Goal: Communication & Community: Share content

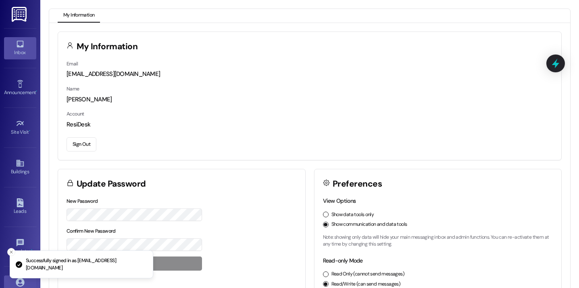
click at [20, 37] on div "Inbox Go to Inbox" at bounding box center [20, 48] width 32 height 22
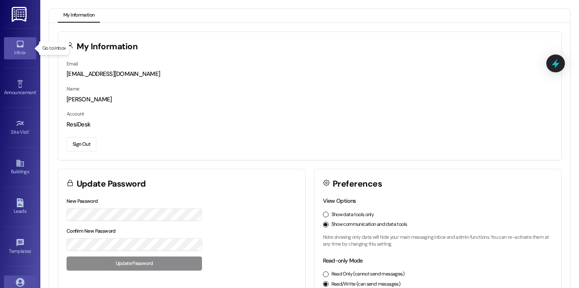
click at [34, 41] on link "Inbox" at bounding box center [20, 48] width 32 height 22
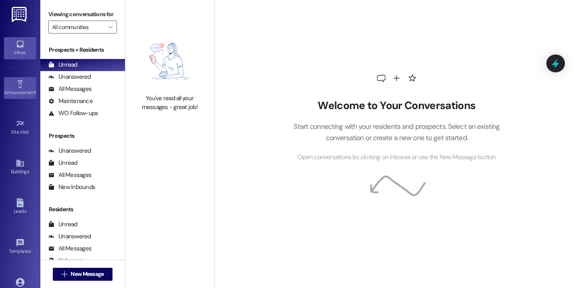
click at [18, 90] on div "Announcement •" at bounding box center [20, 92] width 40 height 8
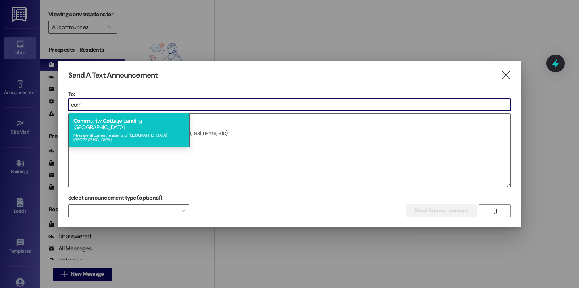
type input "com"
click at [142, 131] on div "Message all current residents of Cottage Landing Lafayette" at bounding box center [128, 136] width 111 height 11
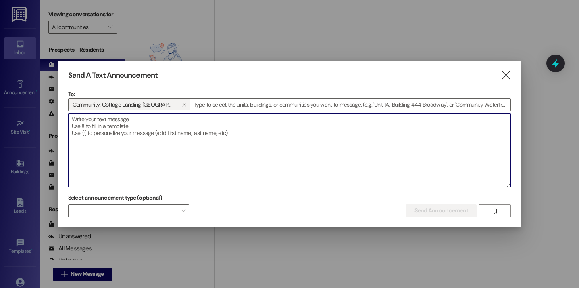
click at [143, 133] on textarea at bounding box center [290, 149] width 442 height 73
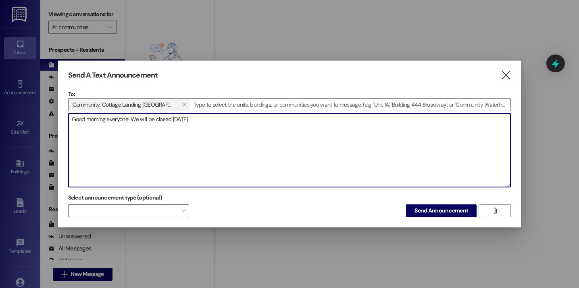
click at [133, 118] on textarea "Good morning everyone! We will be closed Monday, September 1st" at bounding box center [290, 149] width 442 height 73
click at [275, 119] on textarea "Good morning everyone! The office will be closed Monday, September 1st" at bounding box center [290, 149] width 442 height 73
click at [420, 121] on textarea "Good morning everyone! The office will be closed Monday, September 1st for Labo…" at bounding box center [290, 149] width 442 height 73
click at [479, 121] on textarea "Good morning everyone! The office will be closed Monday, September 1st for Labo…" at bounding box center [290, 149] width 442 height 73
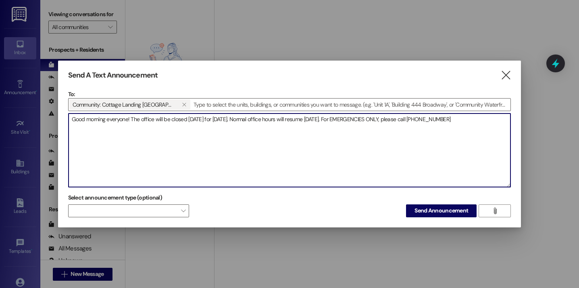
click at [421, 121] on textarea "Good morning everyone! The office will be closed Monday, September 1st for Labo…" at bounding box center [290, 149] width 442 height 73
click at [442, 137] on textarea "Good morning everyone! The office will be closed Monday, September 1st for Labo…" at bounding box center [290, 149] width 442 height 73
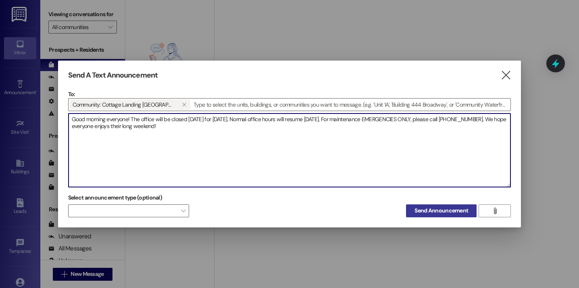
type textarea "Good morning everyone! The office will be closed Monday, September 1st for Labo…"
click at [433, 212] on span "Send Announcement" at bounding box center [442, 210] width 54 height 8
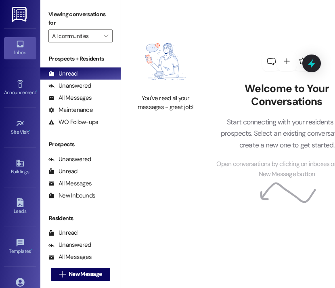
scroll to position [0, 28]
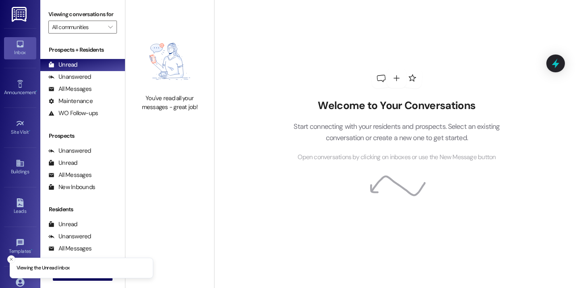
click at [295, 69] on div "Welcome to Your Conversations Start connecting with your residents and prospect…" at bounding box center [397, 115] width 242 height 230
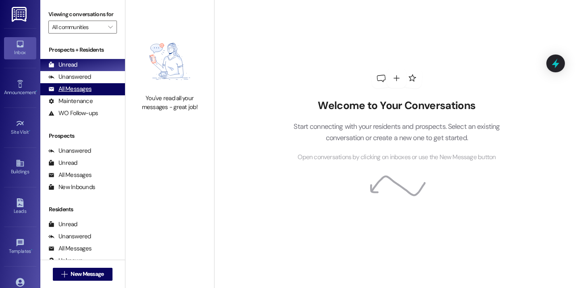
click at [95, 95] on div "All Messages (undefined)" at bounding box center [82, 89] width 85 height 12
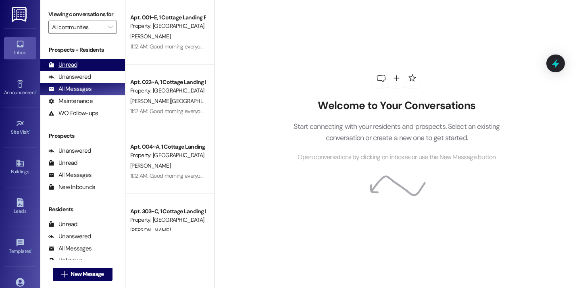
click at [81, 71] on div "Unread (0)" at bounding box center [82, 65] width 85 height 12
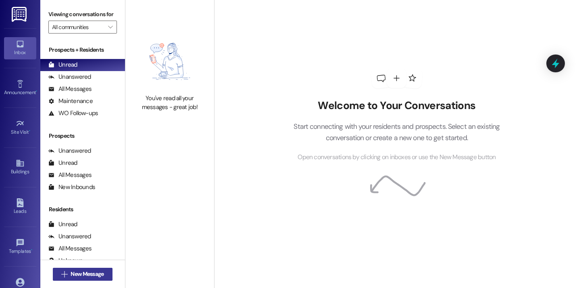
click at [94, 270] on span "New Message" at bounding box center [87, 273] width 33 height 8
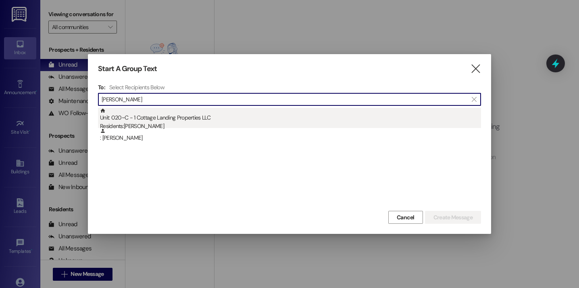
type input "muller"
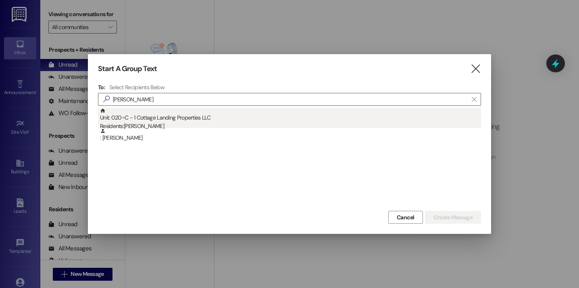
click at [198, 117] on div "Unit: 020~C - 1 Cottage Landing Properties LLC Residents: Vivian Muller" at bounding box center [290, 119] width 381 height 23
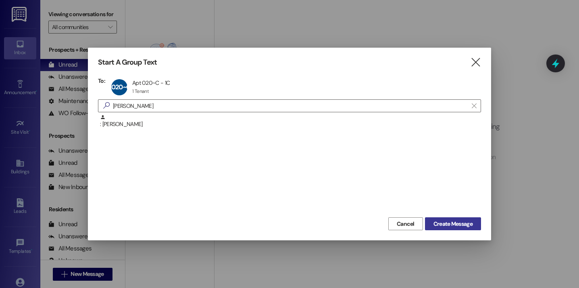
click at [439, 219] on button "Create Message" at bounding box center [453, 223] width 56 height 13
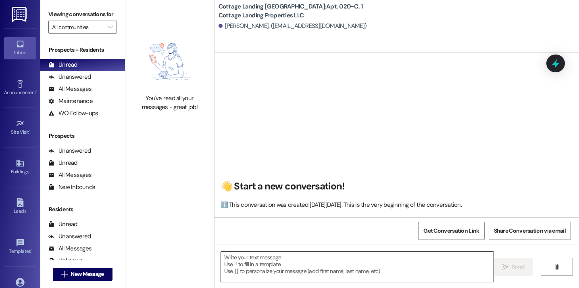
click at [263, 273] on textarea at bounding box center [357, 266] width 273 height 30
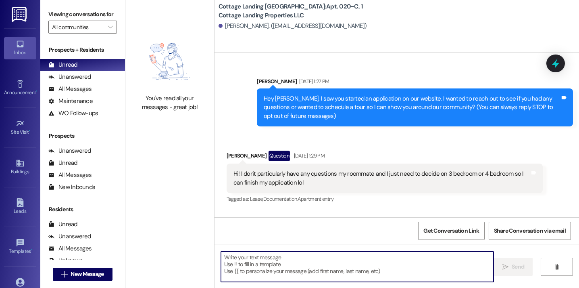
scroll to position [27192, 0]
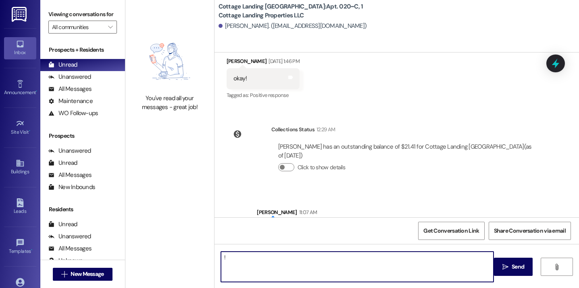
type textarea "!!"
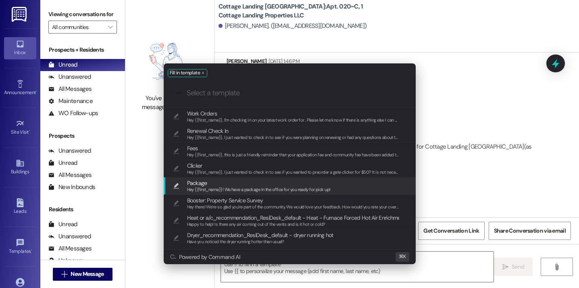
click at [243, 187] on span "Hey {{first_name}}! We have a package in the office for you ready for pick up!" at bounding box center [259, 189] width 144 height 6
type textarea "Hey {{first_name}}! We have a package in the office for you ready for pick up!"
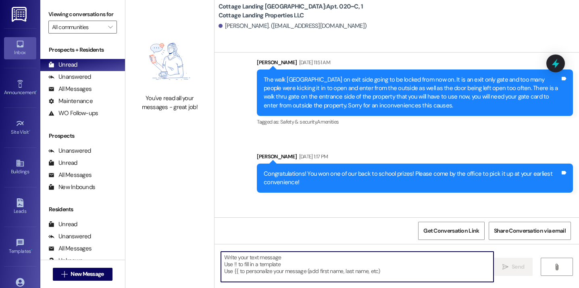
scroll to position [27248, 0]
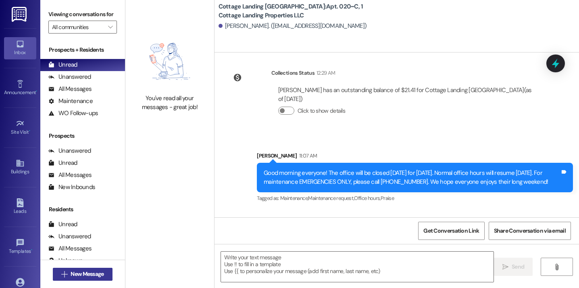
click at [88, 273] on span "New Message" at bounding box center [87, 273] width 33 height 8
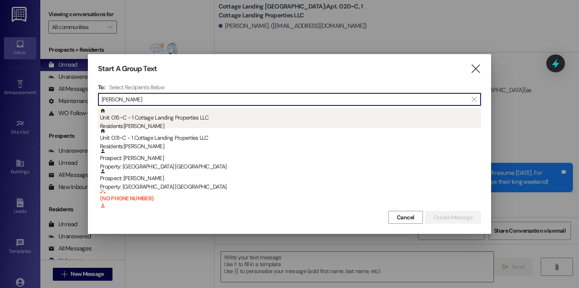
type input "hudson"
click at [135, 123] on div "Residents: Rebekah Hudson" at bounding box center [290, 126] width 381 height 8
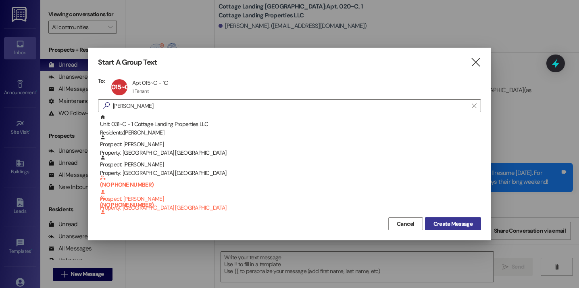
click at [454, 224] on span "Create Message" at bounding box center [452, 223] width 39 height 8
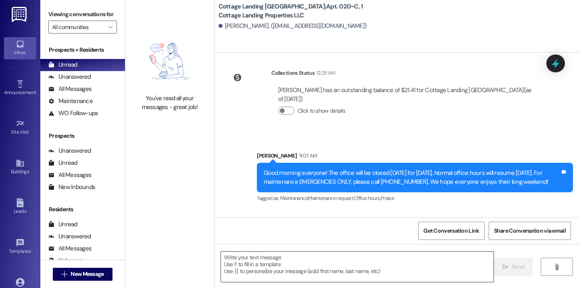
click at [381, 271] on textarea at bounding box center [357, 266] width 273 height 30
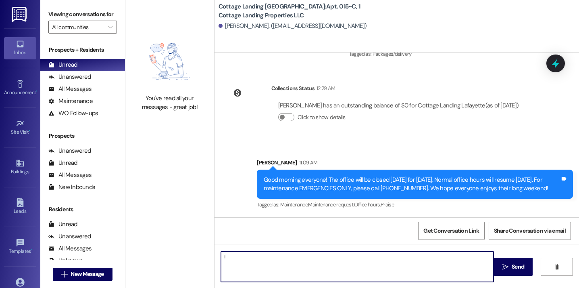
type textarea "!!"
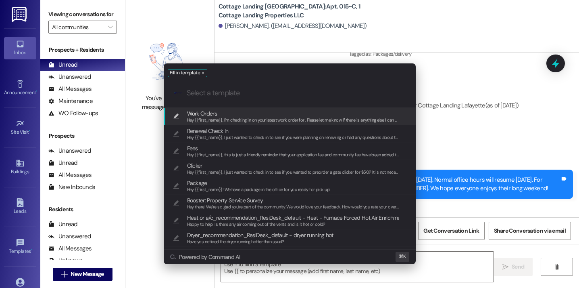
scroll to position [1074, 0]
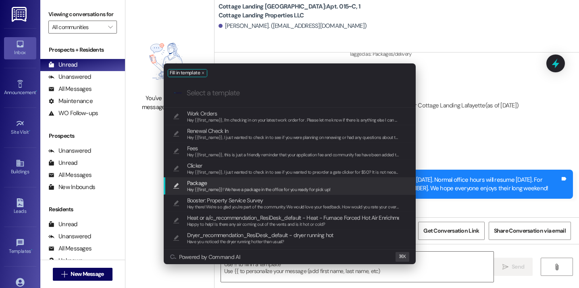
click at [250, 183] on span "Package" at bounding box center [259, 182] width 144 height 9
type textarea "Hey {{first_name}}! We have a package in the office for you ready for pick up!"
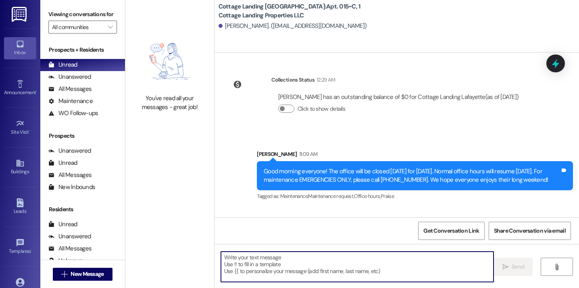
scroll to position [1130, 0]
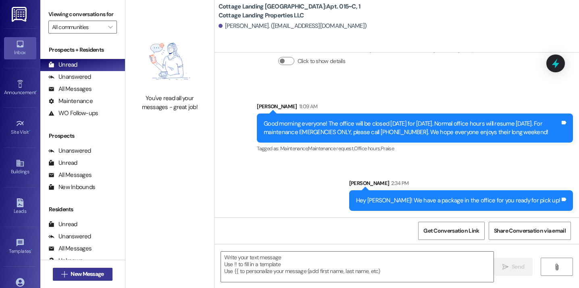
click at [100, 273] on span "New Message" at bounding box center [87, 273] width 33 height 8
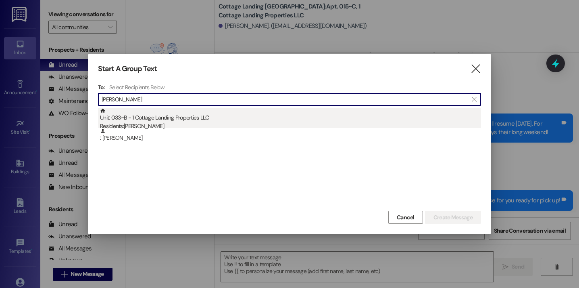
type input "boushie"
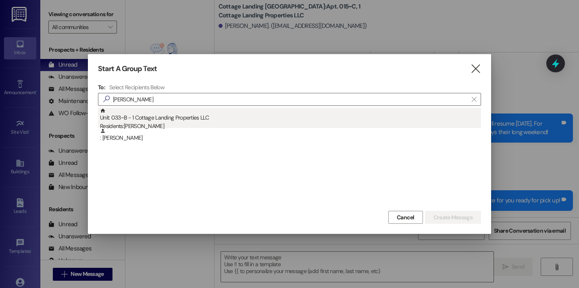
click at [163, 111] on div "Unit: 033~B - 1 Cottage Landing Properties LLC Residents: Eleanor Boushie" at bounding box center [290, 119] width 381 height 23
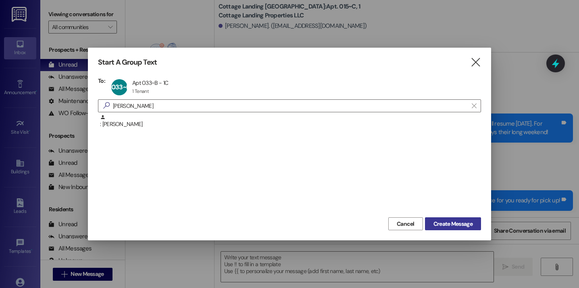
click at [436, 221] on span "Create Message" at bounding box center [452, 223] width 39 height 8
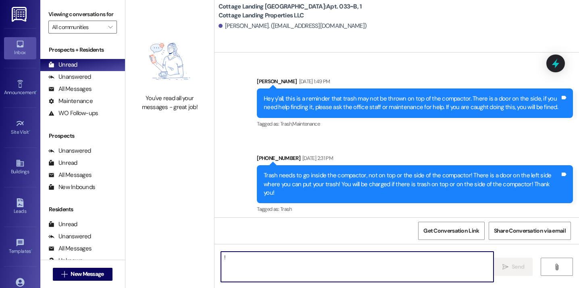
type textarea "!!"
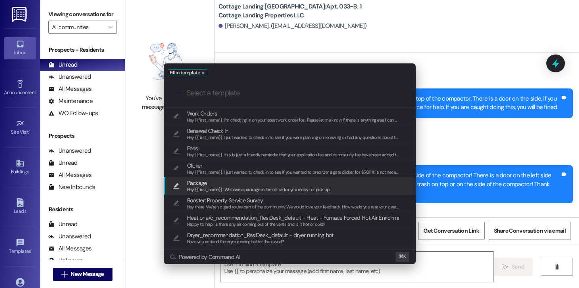
scroll to position [40090, 0]
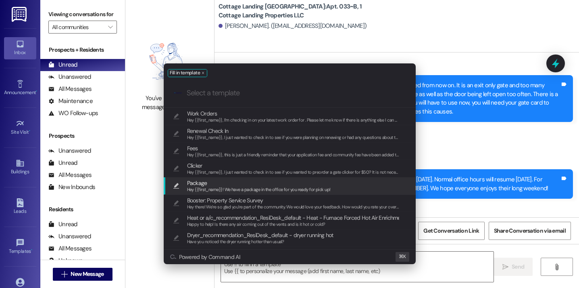
click at [274, 184] on span "Package" at bounding box center [259, 182] width 144 height 9
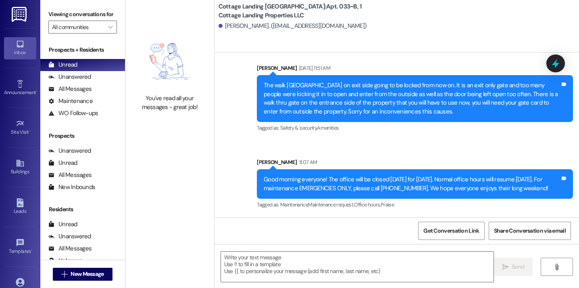
type textarea "Hey {{first_name}}! We have a package in the office for you ready for pick up!"
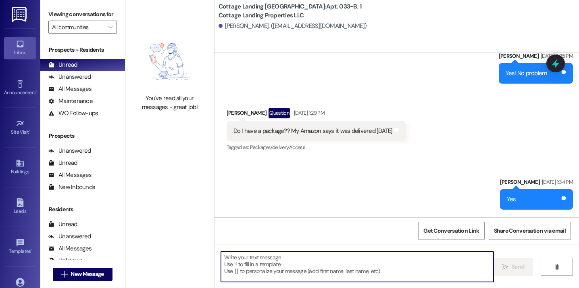
scroll to position [39632, 0]
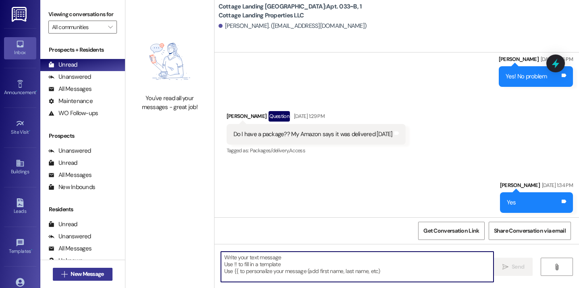
click at [94, 274] on span "New Message" at bounding box center [87, 273] width 33 height 8
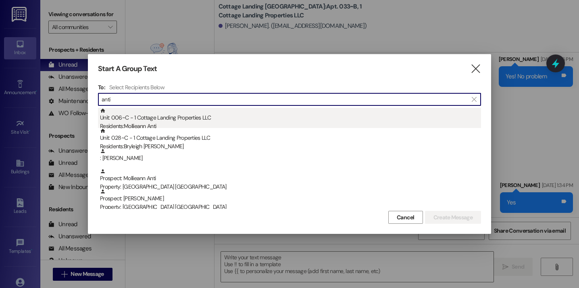
type input "anti"
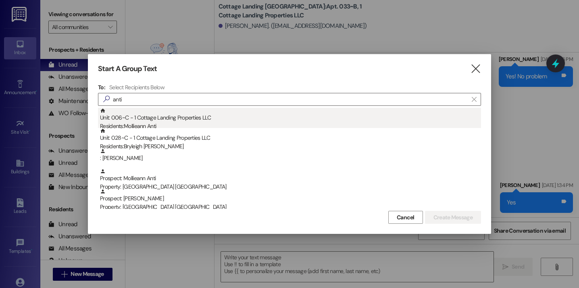
click at [125, 116] on div "Unit: 006~C - 1 Cottage Landing Properties LLC Residents: Mollieann Anti" at bounding box center [290, 119] width 381 height 23
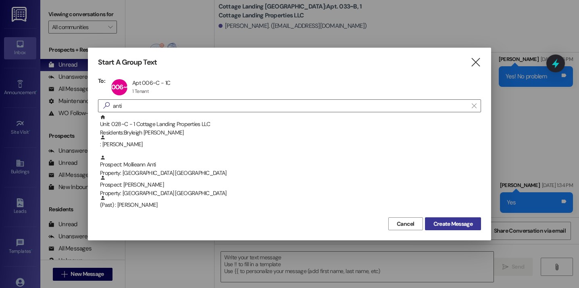
click at [456, 221] on span "Create Message" at bounding box center [452, 223] width 39 height 8
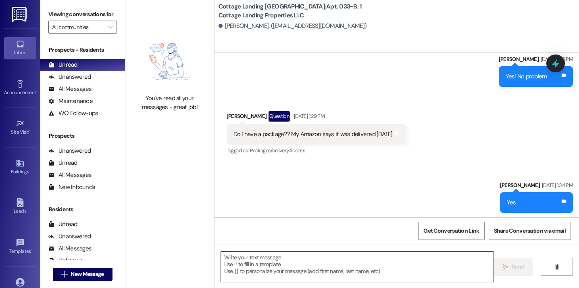
click at [395, 258] on textarea at bounding box center [357, 266] width 273 height 30
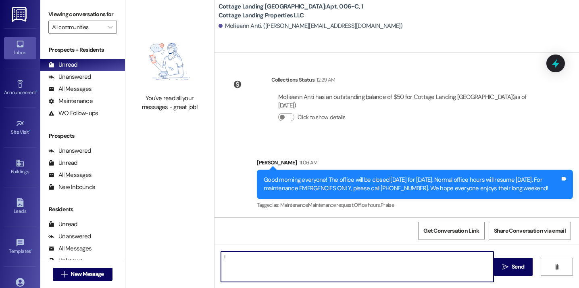
scroll to position [494, 0]
type textarea "!!"
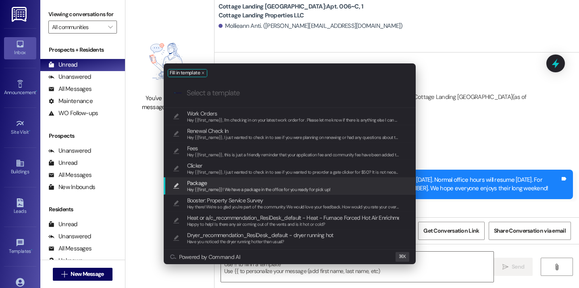
click at [290, 185] on span "Package" at bounding box center [259, 182] width 144 height 9
type textarea "Hey {{first_name}}! We have a package in the office for you ready for pick up!"
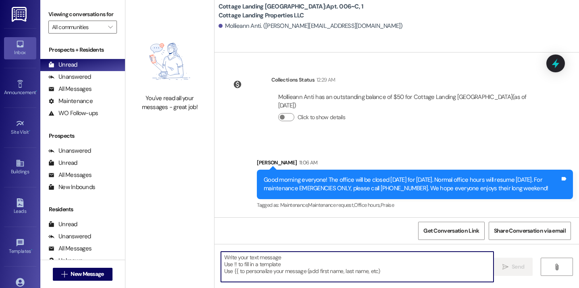
scroll to position [550, 0]
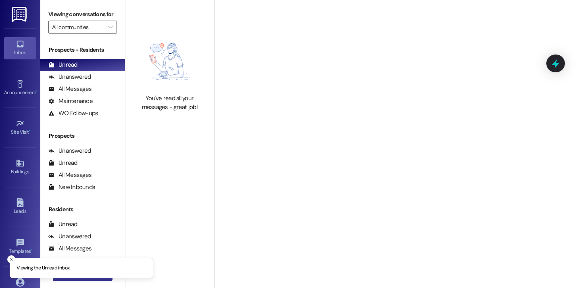
click at [92, 279] on button " New Message" at bounding box center [83, 273] width 60 height 13
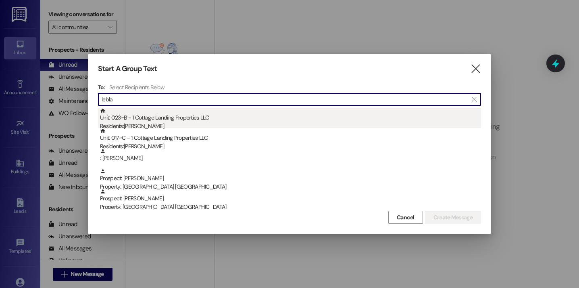
type input "lebla"
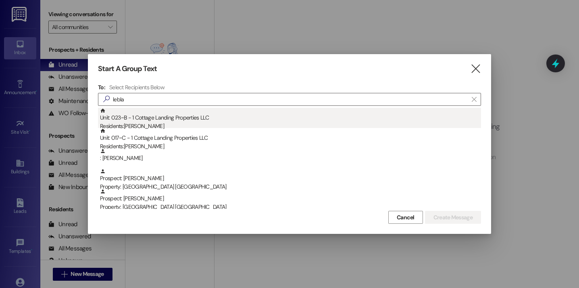
click at [176, 123] on div "Residents: [PERSON_NAME]" at bounding box center [290, 126] width 381 height 8
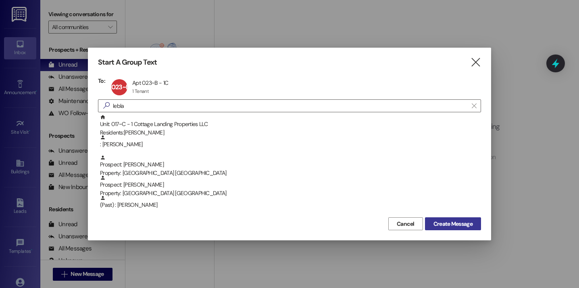
click at [453, 225] on span "Create Message" at bounding box center [452, 223] width 39 height 8
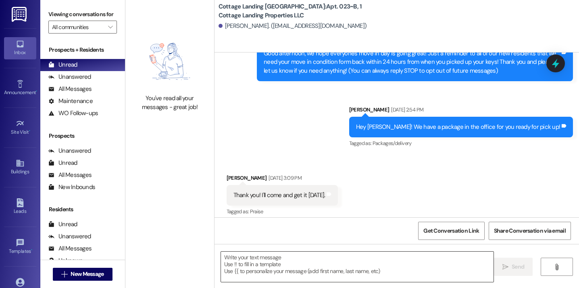
scroll to position [99, 0]
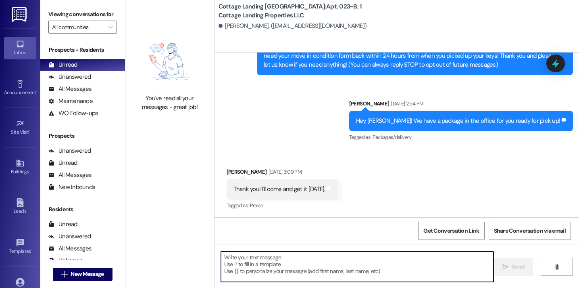
click at [266, 271] on textarea at bounding box center [357, 266] width 273 height 30
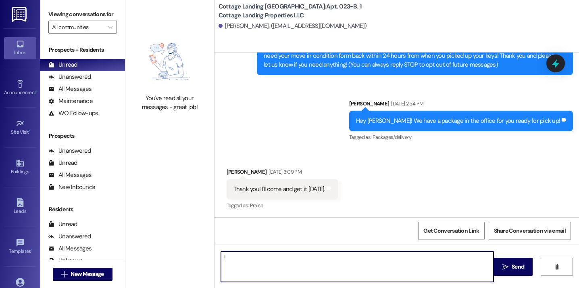
type textarea "!!"
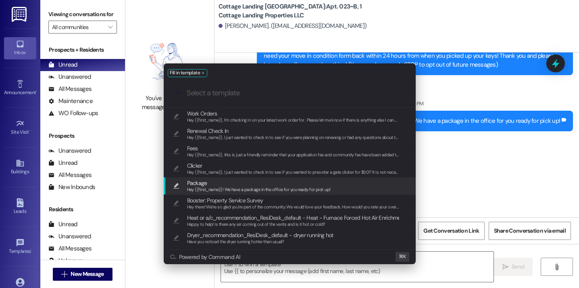
click at [215, 188] on span "Hey {{first_name}}! We have a package in the office for you ready for pick up!" at bounding box center [259, 189] width 144 height 6
type textarea "Hey {{first_name}}! We have a package in the office for you ready for pick up!"
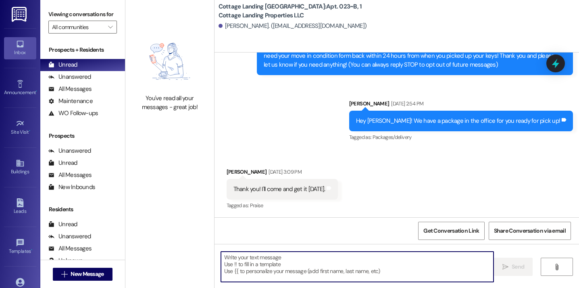
scroll to position [755, 0]
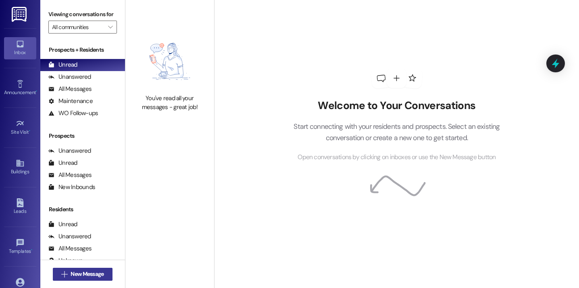
click at [100, 277] on span "New Message" at bounding box center [87, 273] width 33 height 8
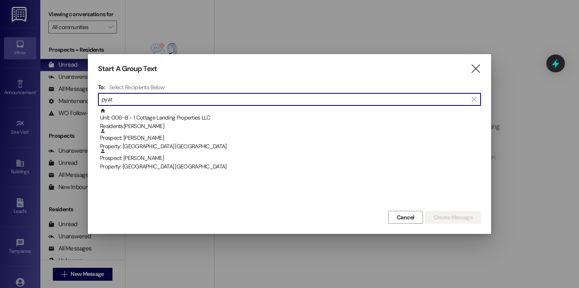
type input "pyatt"
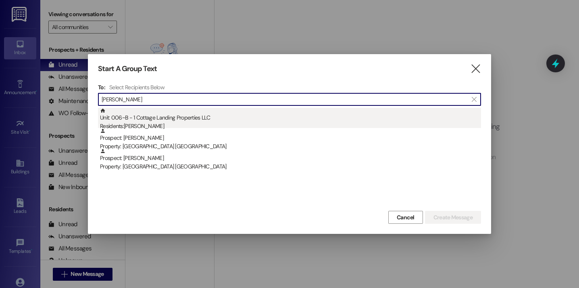
click at [208, 120] on div "Unit: 006~B - 1 Cottage Landing Properties LLC Residents: Aubrey Pyatt" at bounding box center [290, 119] width 381 height 23
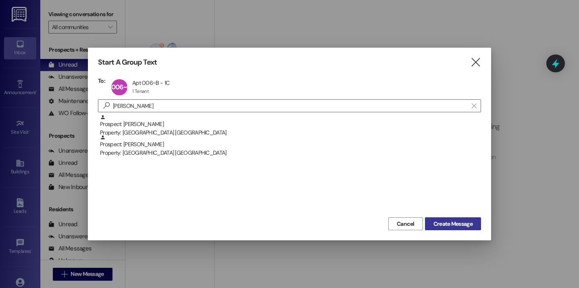
click at [446, 226] on span "Create Message" at bounding box center [452, 223] width 39 height 8
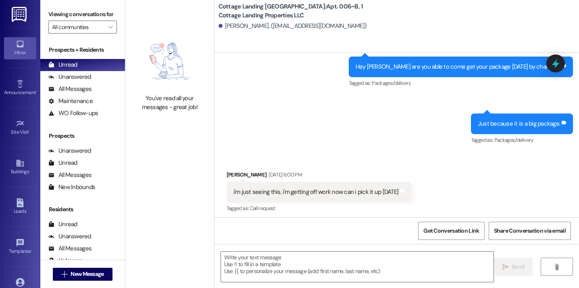
scroll to position [159, 0]
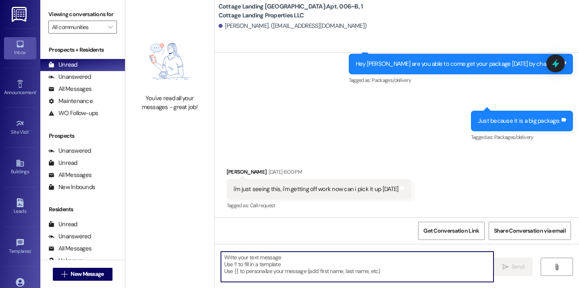
click at [318, 253] on textarea at bounding box center [357, 266] width 273 height 30
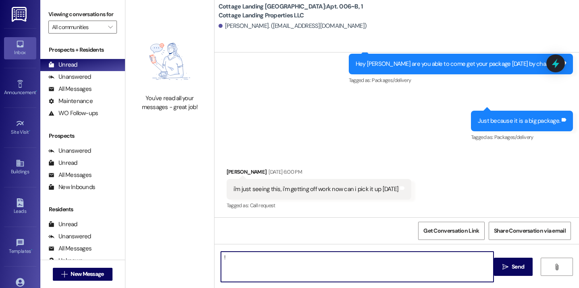
type textarea "!!"
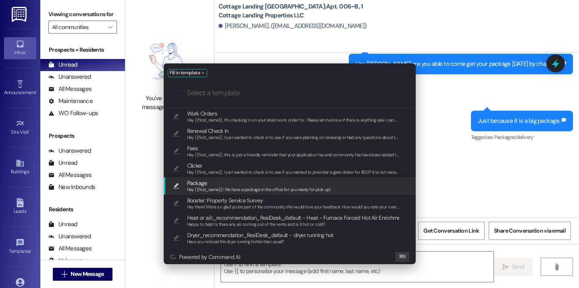
click at [254, 181] on span "Package" at bounding box center [259, 182] width 144 height 9
type textarea "Hey {{first_name}}! We have a package in the office for you ready for pick up!"
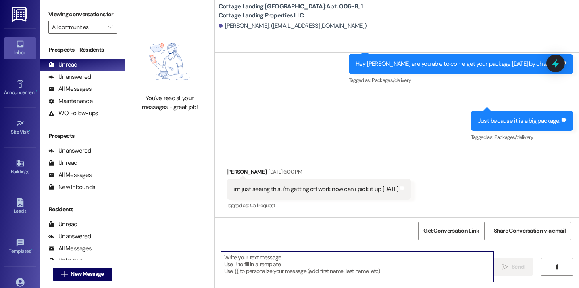
scroll to position [1027, 0]
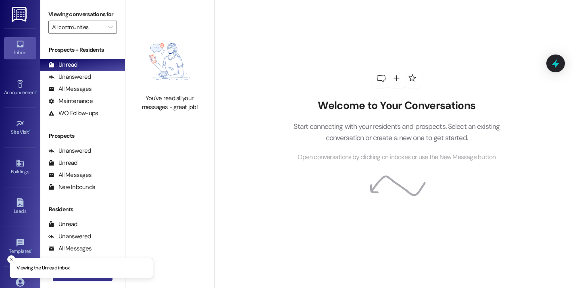
click at [103, 278] on button " New Message" at bounding box center [83, 273] width 60 height 13
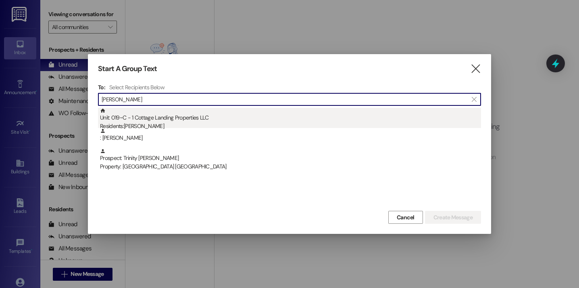
type input "[PERSON_NAME]"
click at [198, 111] on div "Unit: 019~C - 1 Cottage Landing Properties LLC Residents: [PERSON_NAME]" at bounding box center [290, 119] width 381 height 23
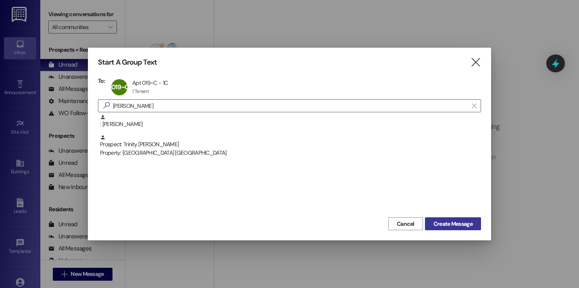
click at [438, 218] on button "Create Message" at bounding box center [453, 223] width 56 height 13
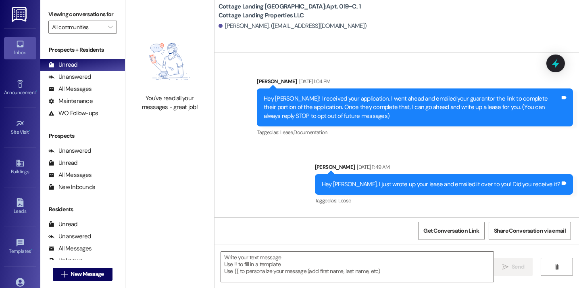
scroll to position [10615, 0]
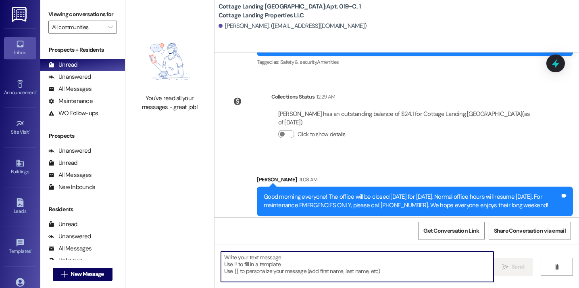
click at [271, 265] on textarea at bounding box center [357, 266] width 273 height 30
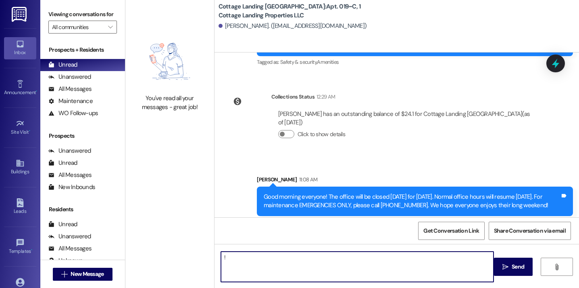
type textarea "!!"
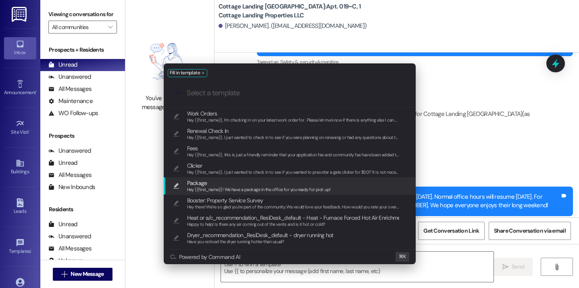
click at [254, 188] on span "Hey {{first_name}}! We have a package in the office for you ready for pick up!" at bounding box center [259, 189] width 144 height 6
type textarea "Hey {{first_name}}! We have a package in the office for you ready for pick up!"
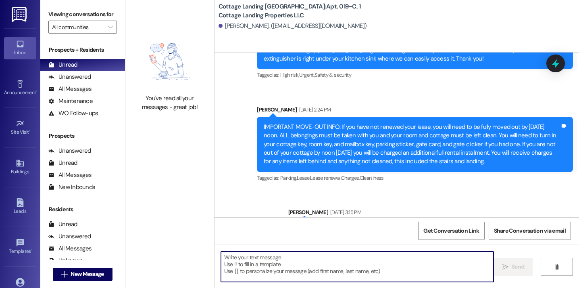
scroll to position [9043, 0]
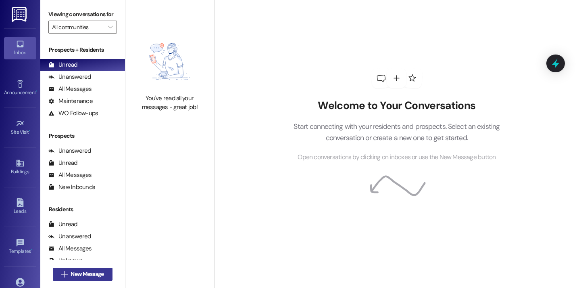
click at [97, 274] on span "New Message" at bounding box center [87, 273] width 33 height 8
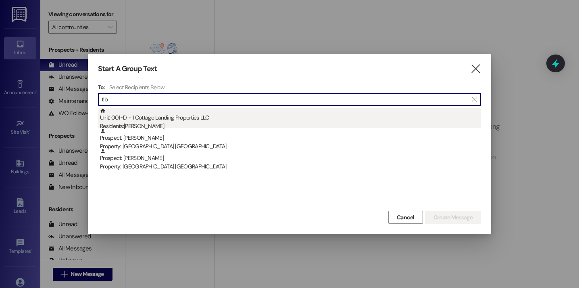
type input "tib"
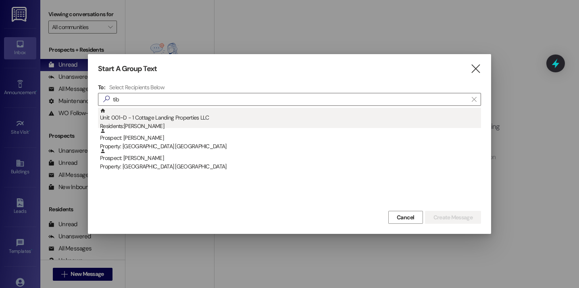
click at [183, 121] on div "Unit: 001~D - 1 Cottage Landing Properties LLC Residents: Bailey Tibbett" at bounding box center [290, 119] width 381 height 23
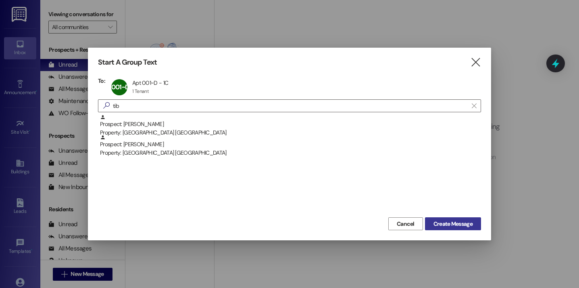
click at [446, 224] on span "Create Message" at bounding box center [452, 223] width 39 height 8
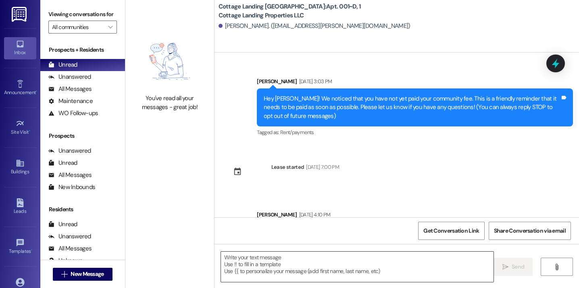
click at [273, 264] on textarea at bounding box center [357, 266] width 273 height 30
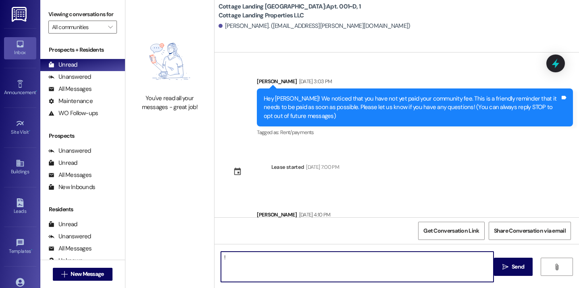
type textarea "!!"
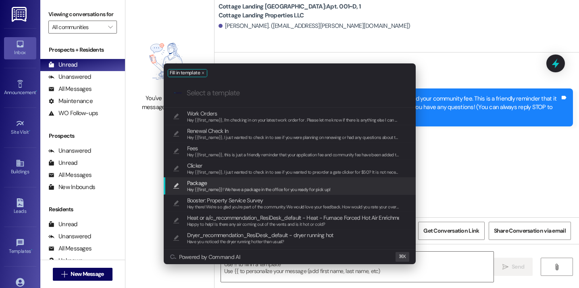
click at [246, 185] on span "Package" at bounding box center [259, 182] width 144 height 9
type textarea "Hey {{first_name}}! We have a package in the office for you ready for pick up!"
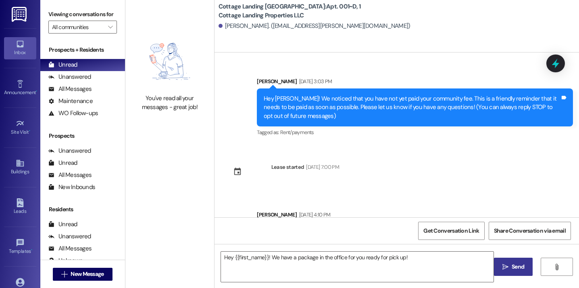
click at [494, 271] on button " Send" at bounding box center [513, 266] width 39 height 18
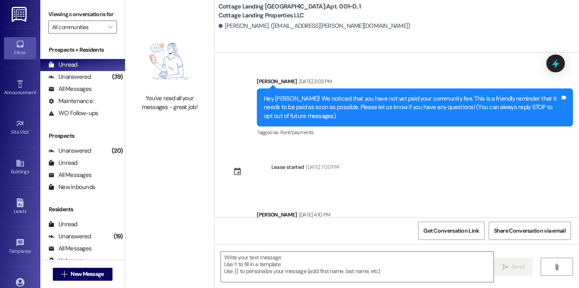
scroll to position [588, 0]
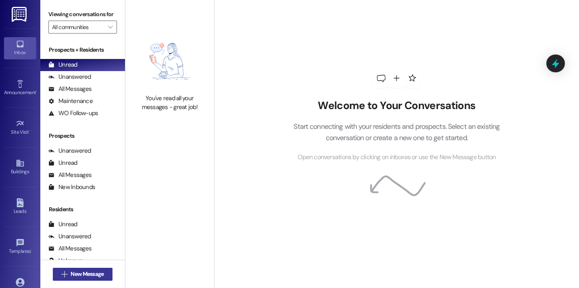
click at [85, 279] on button " New Message" at bounding box center [83, 273] width 60 height 13
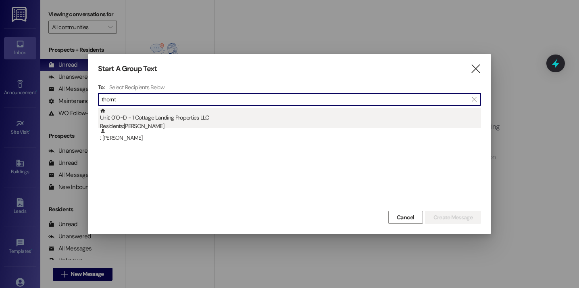
type input "thornt"
click at [187, 115] on div "Unit: 010~D - 1 Cottage Landing Properties LLC Residents: [PERSON_NAME]" at bounding box center [290, 119] width 381 height 23
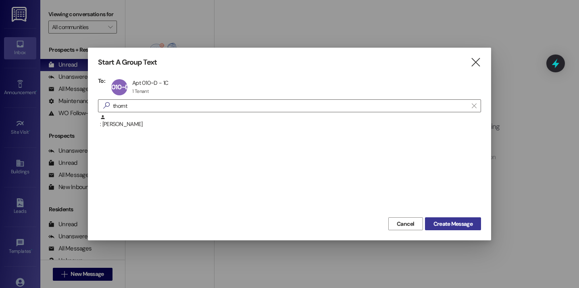
click at [448, 225] on span "Create Message" at bounding box center [452, 223] width 39 height 8
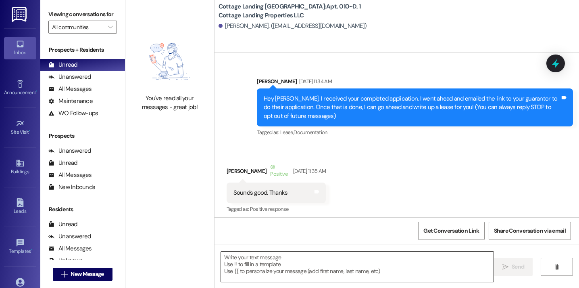
click at [302, 269] on textarea at bounding box center [357, 266] width 273 height 30
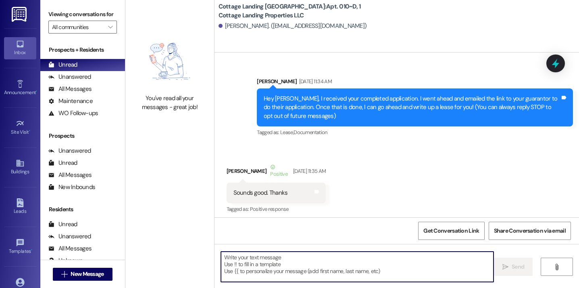
scroll to position [9576, 0]
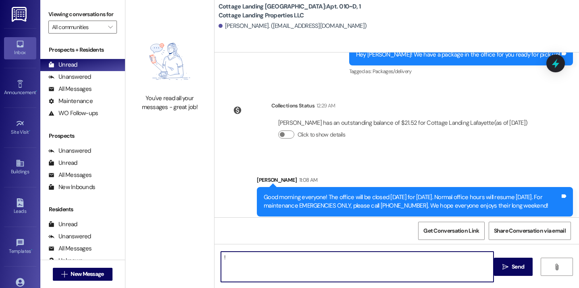
type textarea "!!"
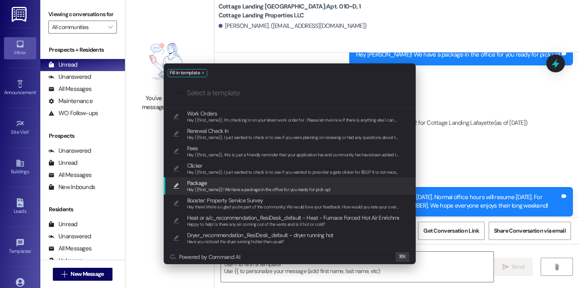
click at [243, 186] on div "Hey {{first_name}}! We have a package in the office for you ready for pick up!" at bounding box center [259, 189] width 144 height 7
type textarea "Hey {{first_name}}! We have a package in the office for you ready for pick up!"
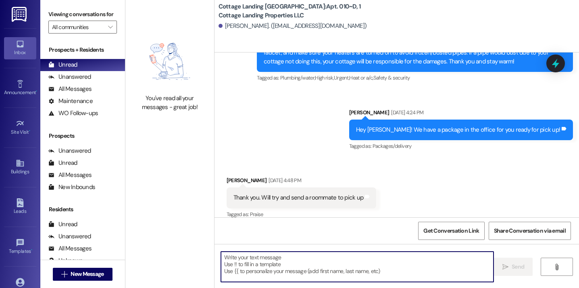
scroll to position [6080, 0]
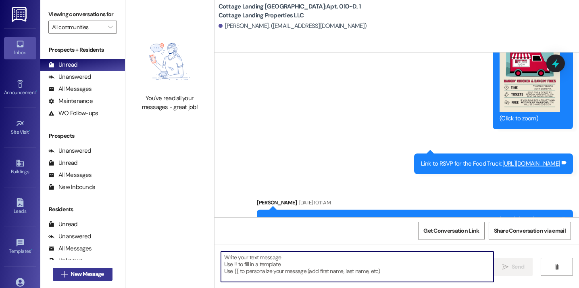
click at [65, 275] on span " New Message" at bounding box center [83, 273] width 46 height 8
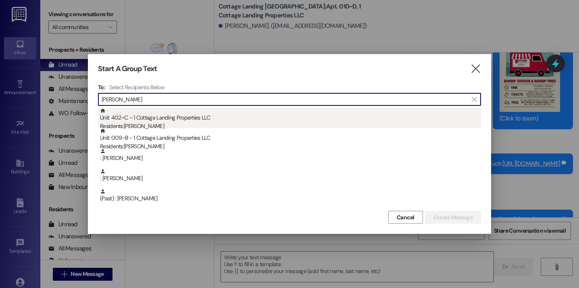
type input "wright"
click at [151, 125] on div "Residents: Bailey Wright" at bounding box center [290, 126] width 381 height 8
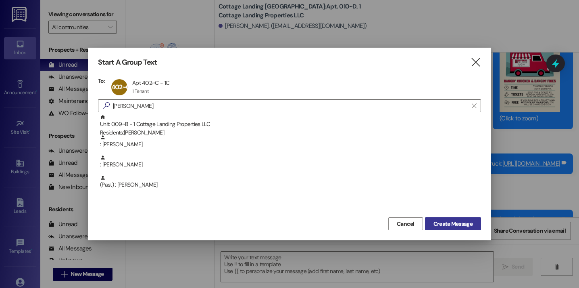
click at [443, 225] on span "Create Message" at bounding box center [452, 223] width 39 height 8
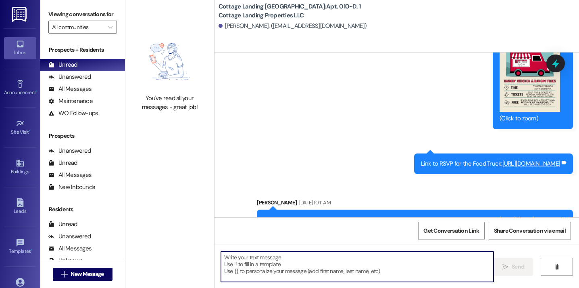
click at [358, 261] on textarea at bounding box center [357, 266] width 273 height 30
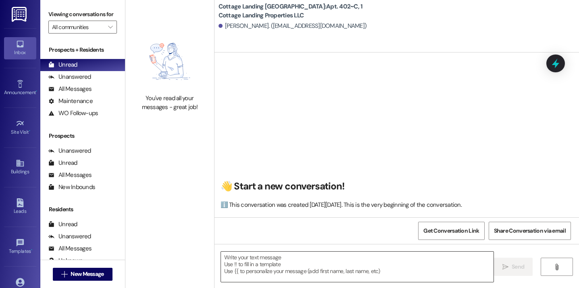
click at [329, 260] on textarea at bounding box center [357, 266] width 273 height 30
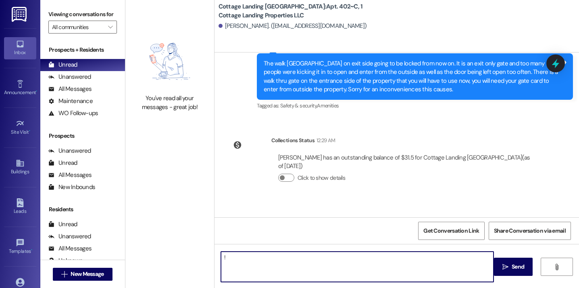
scroll to position [20238, 0]
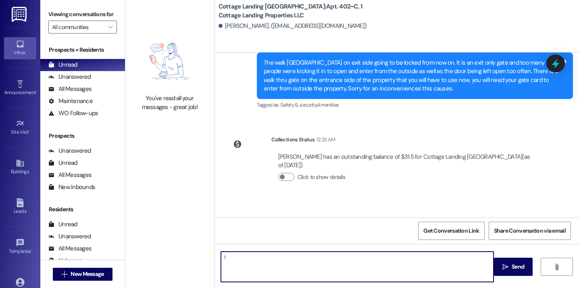
type textarea "!!"
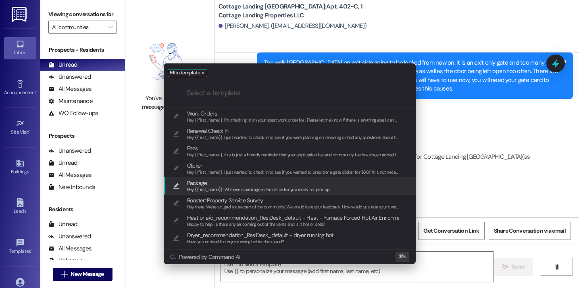
click at [277, 181] on span "Package" at bounding box center [259, 182] width 144 height 9
type textarea "Hey {{first_name}}! We have a package in the office for you ready for pick up!"
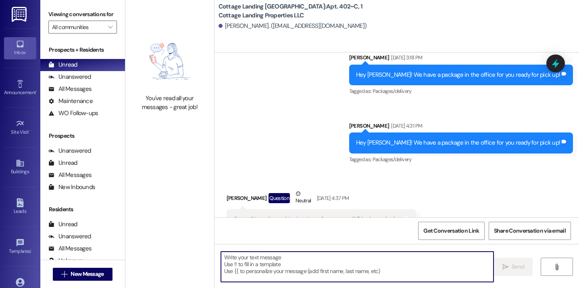
scroll to position [17490, 0]
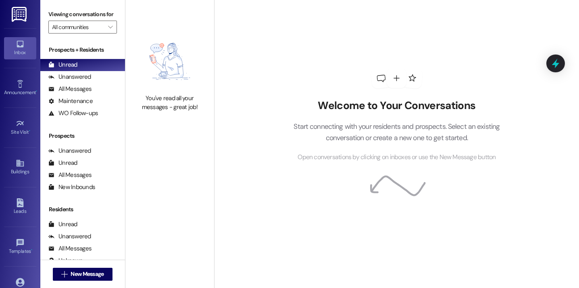
click at [173, 47] on img at bounding box center [169, 62] width 71 height 58
click at [95, 271] on span "New Message" at bounding box center [87, 273] width 33 height 8
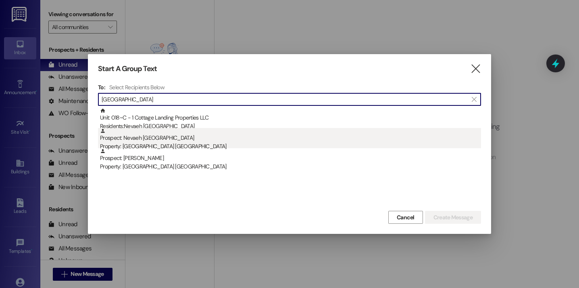
type input "[GEOGRAPHIC_DATA]"
click at [165, 128] on div "Prospect: Nevaeh [GEOGRAPHIC_DATA] Property: [GEOGRAPHIC_DATA] [GEOGRAPHIC_DATA]" at bounding box center [290, 139] width 381 height 23
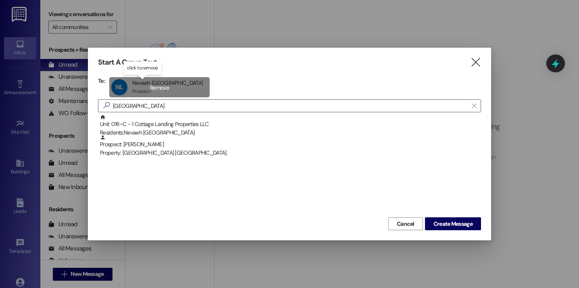
click at [138, 90] on div "NL Nevaeh [GEOGRAPHIC_DATA] Nevaeh [GEOGRAPHIC_DATA] Prospect click to remove" at bounding box center [159, 87] width 100 height 20
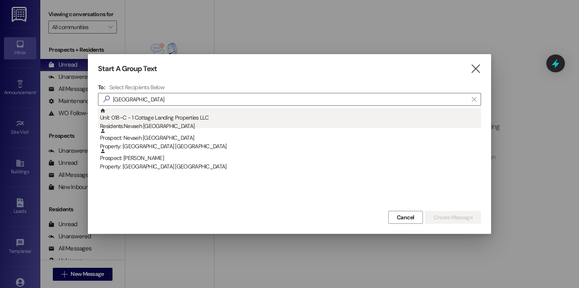
click at [148, 118] on div "Unit: 018~C - 1 Cottage Landing Properties LLC Residents: [GEOGRAPHIC_DATA]" at bounding box center [290, 119] width 381 height 23
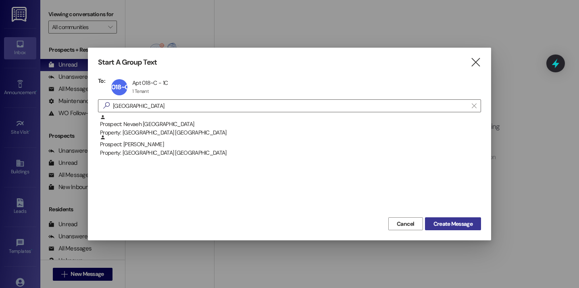
click at [454, 225] on span "Create Message" at bounding box center [452, 223] width 39 height 8
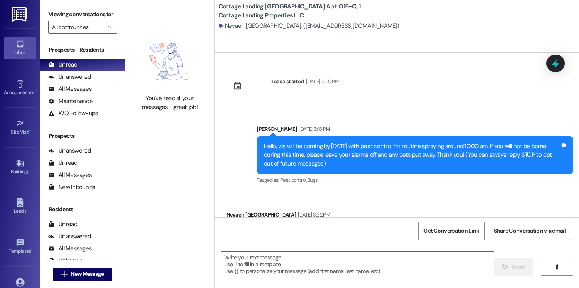
scroll to position [43, 0]
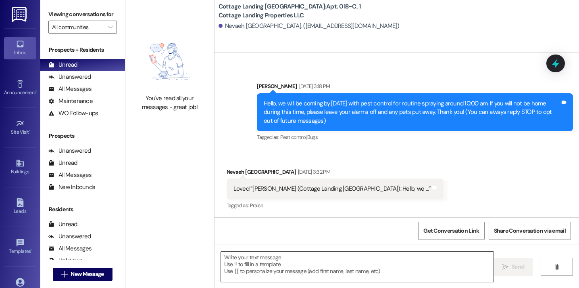
click at [288, 269] on textarea at bounding box center [357, 266] width 273 height 30
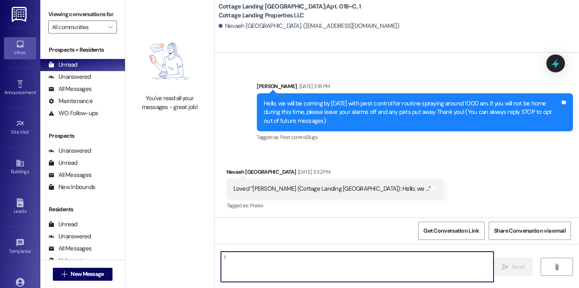
type textarea "!!"
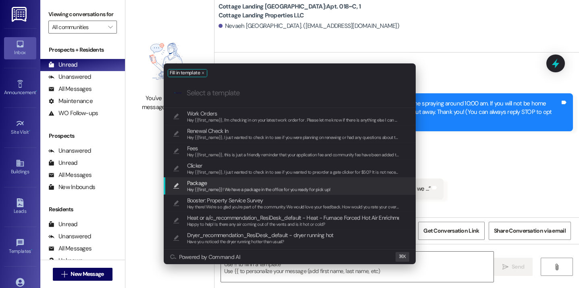
click at [260, 189] on span "Hey {{first_name}}! We have a package in the office for you ready for pick up!" at bounding box center [259, 189] width 144 height 6
type textarea "Hey {{first_name}}! We have a package in the office for you ready for pick up!"
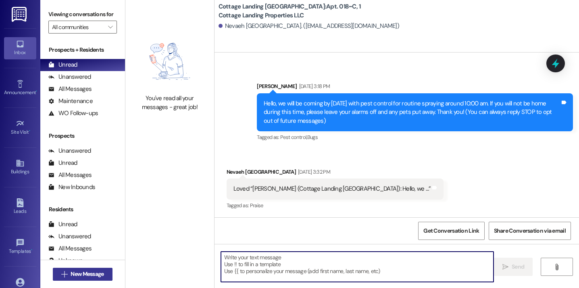
click at [98, 273] on span "New Message" at bounding box center [87, 273] width 33 height 8
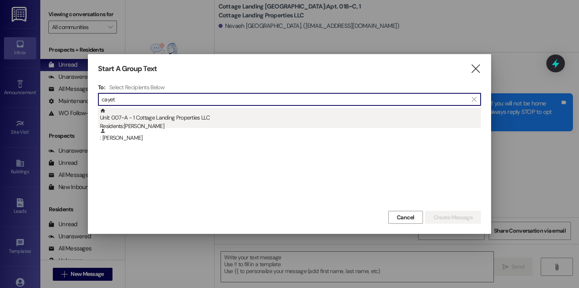
type input "cayet"
click at [138, 118] on div "Unit: 007~A - 1 Cottage Landing Properties LLC Residents: Alexis Cayette" at bounding box center [290, 119] width 381 height 23
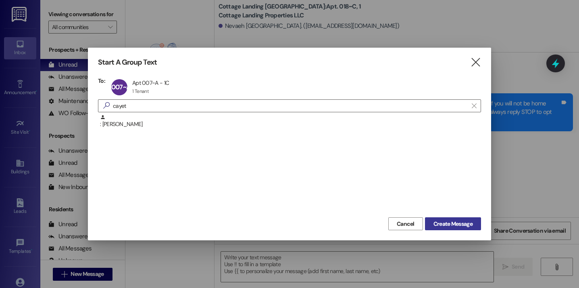
click at [445, 225] on span "Create Message" at bounding box center [452, 223] width 39 height 8
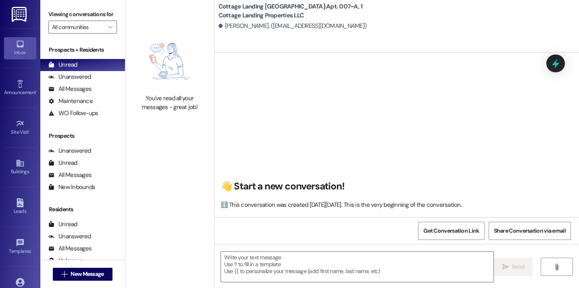
click at [321, 269] on textarea at bounding box center [357, 266] width 273 height 30
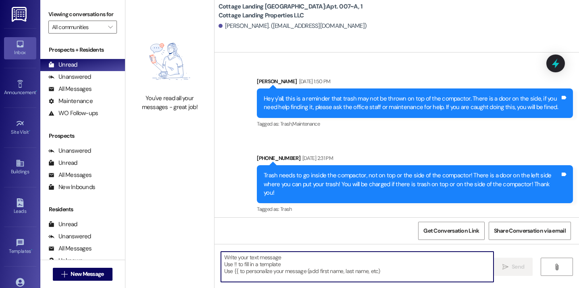
scroll to position [27498, 0]
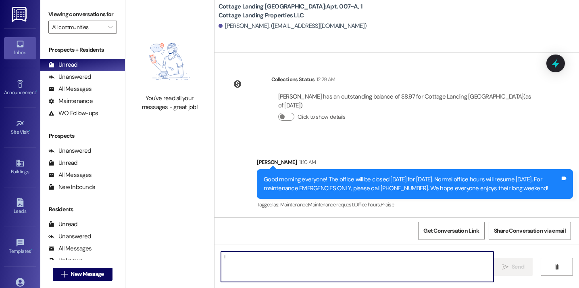
type textarea "!!"
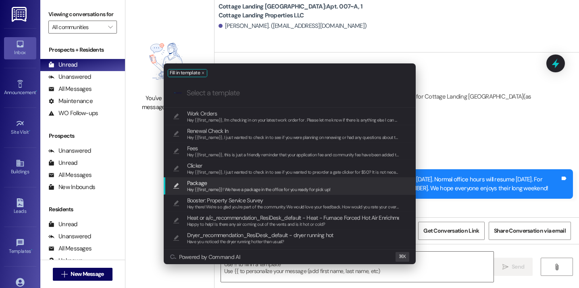
click at [260, 190] on span "Hey {{first_name}}! We have a package in the office for you ready for pick up!" at bounding box center [259, 189] width 144 height 6
type textarea "Hey {{first_name}}! We have a package in the office for you ready for pick up!"
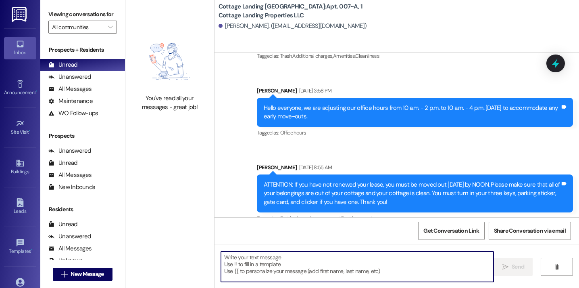
scroll to position [27554, 0]
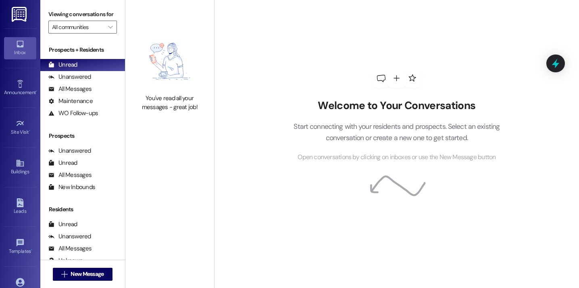
click at [101, 280] on div " New Message" at bounding box center [83, 274] width 60 height 20
click at [99, 264] on div " New Message" at bounding box center [83, 274] width 60 height 20
click at [99, 268] on button " New Message" at bounding box center [83, 273] width 60 height 13
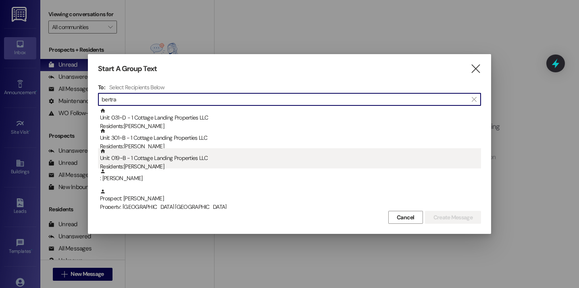
type input "bertra"
click at [169, 161] on div "Unit: 019~B - 1 Cottage Landing Properties LLC Residents: [PERSON_NAME]" at bounding box center [290, 159] width 381 height 23
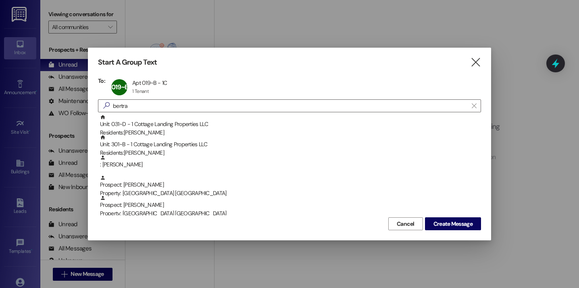
click at [433, 216] on div "Cancel Create Message" at bounding box center [289, 222] width 383 height 15
click at [433, 217] on button "Create Message" at bounding box center [453, 223] width 56 height 13
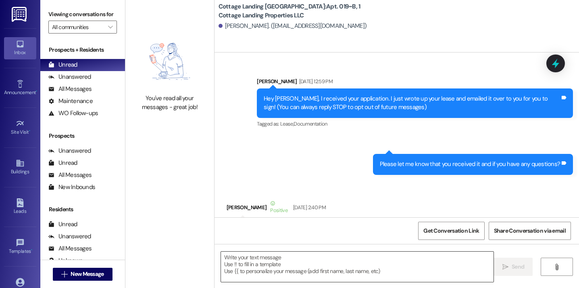
click at [248, 265] on textarea at bounding box center [357, 266] width 273 height 30
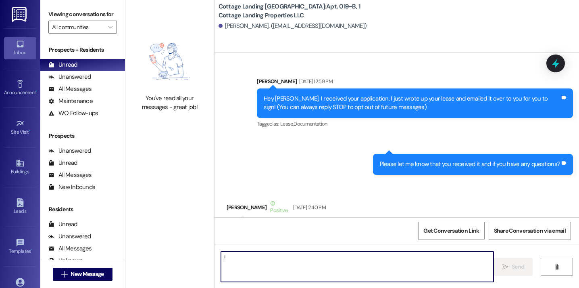
scroll to position [13331, 0]
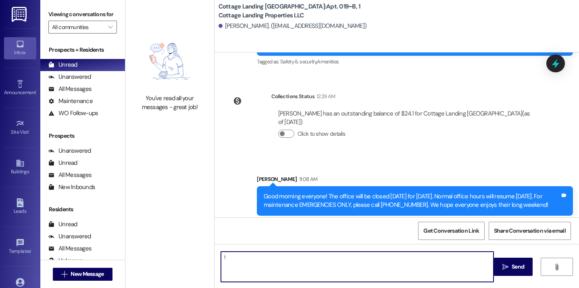
type textarea "!!"
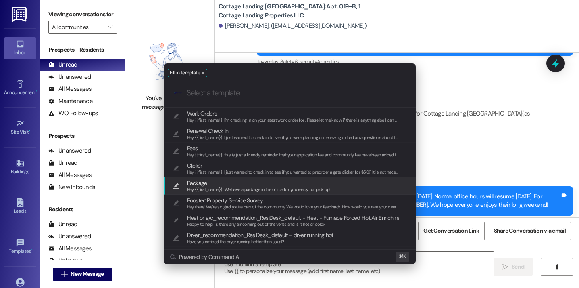
click at [249, 182] on span "Package" at bounding box center [259, 182] width 144 height 9
type textarea "Hey {{first_name}}! We have a package in the office for you ready for pick up!"
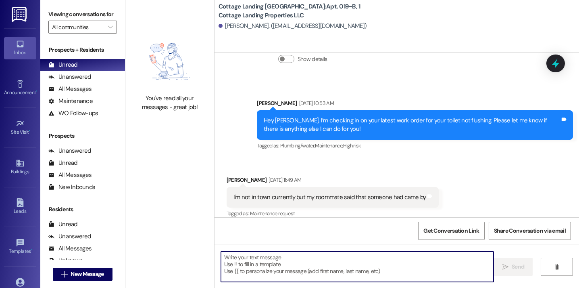
scroll to position [11717, 0]
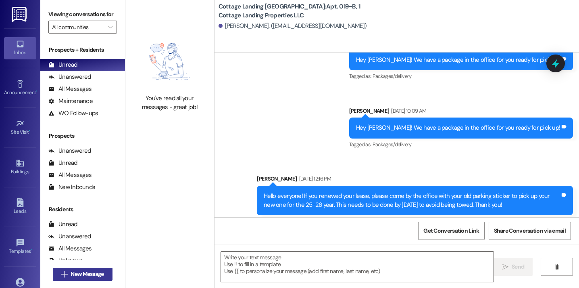
click at [87, 273] on span "New Message" at bounding box center [87, 273] width 33 height 8
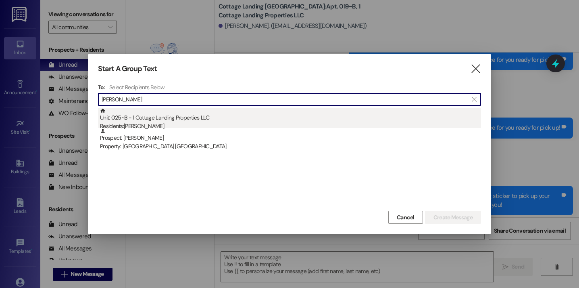
type input "damico"
click at [165, 123] on div "Residents: Ava Damico" at bounding box center [290, 126] width 381 height 8
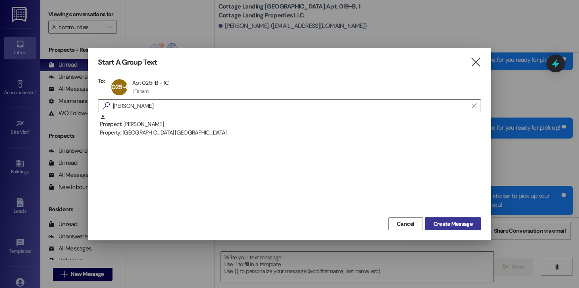
click at [454, 220] on span "Create Message" at bounding box center [452, 223] width 39 height 8
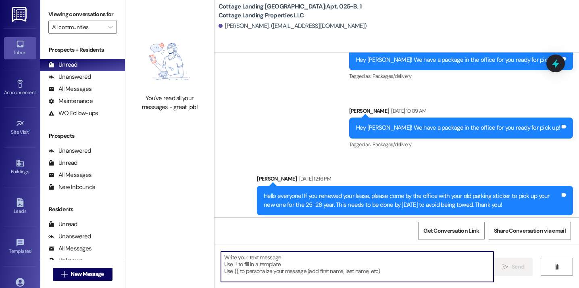
click at [372, 271] on textarea at bounding box center [357, 266] width 273 height 30
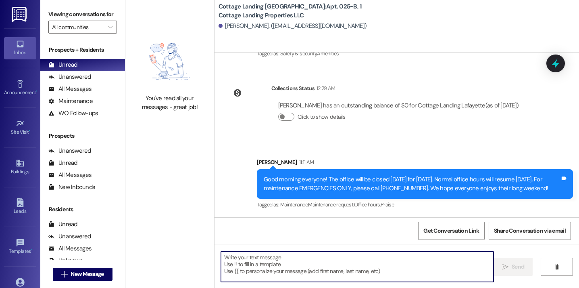
scroll to position [642, 0]
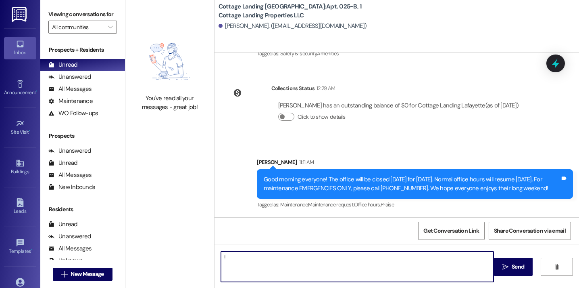
type textarea "!!"
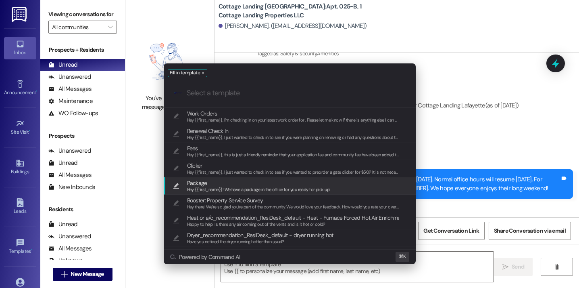
click at [286, 190] on span "Hey {{first_name}}! We have a package in the office for you ready for pick up!" at bounding box center [259, 189] width 144 height 6
type textarea "Hey {{first_name}}! We have a package in the office for you ready for pick up!"
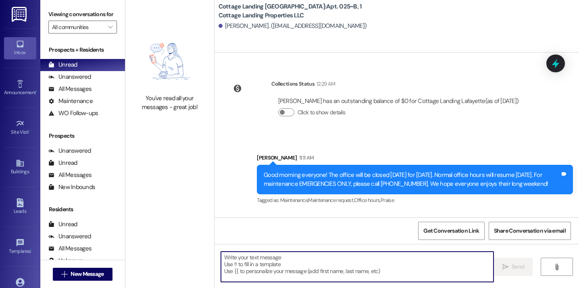
scroll to position [702, 0]
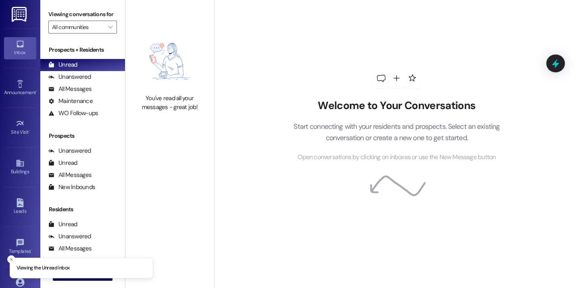
scroll to position [58, 0]
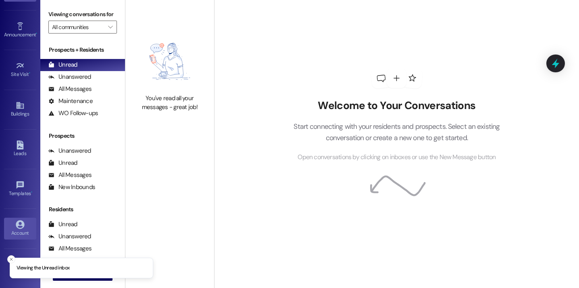
click at [17, 230] on div "Account" at bounding box center [20, 233] width 40 height 8
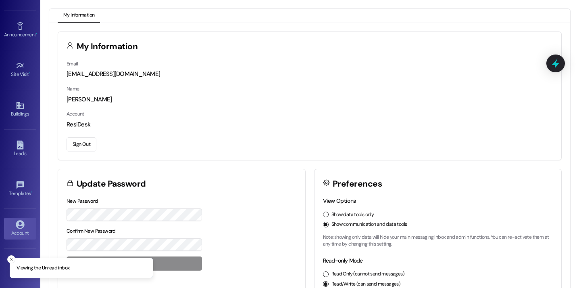
click at [82, 143] on button "Sign Out" at bounding box center [82, 144] width 30 height 14
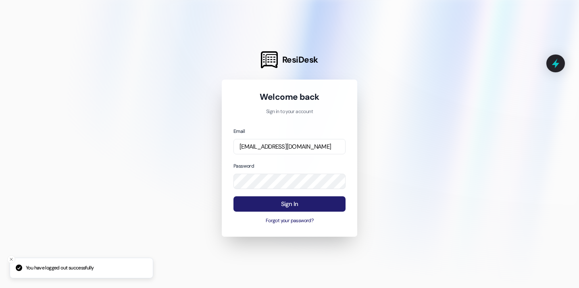
click at [267, 208] on button "Sign In" at bounding box center [289, 204] width 112 height 16
